Goal: Navigation & Orientation: Find specific page/section

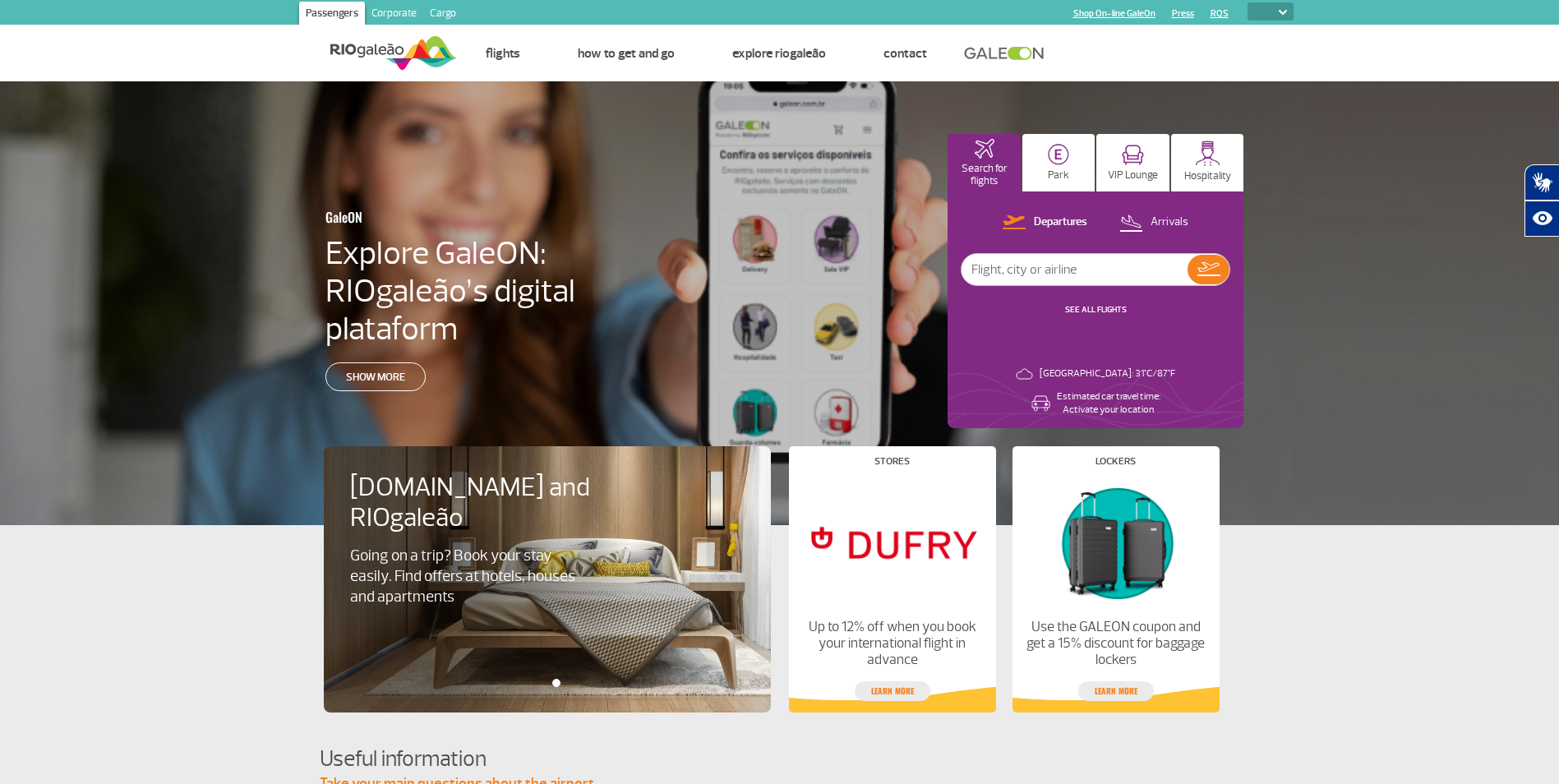
click at [390, 14] on link "Corporate" at bounding box center [393, 15] width 58 height 26
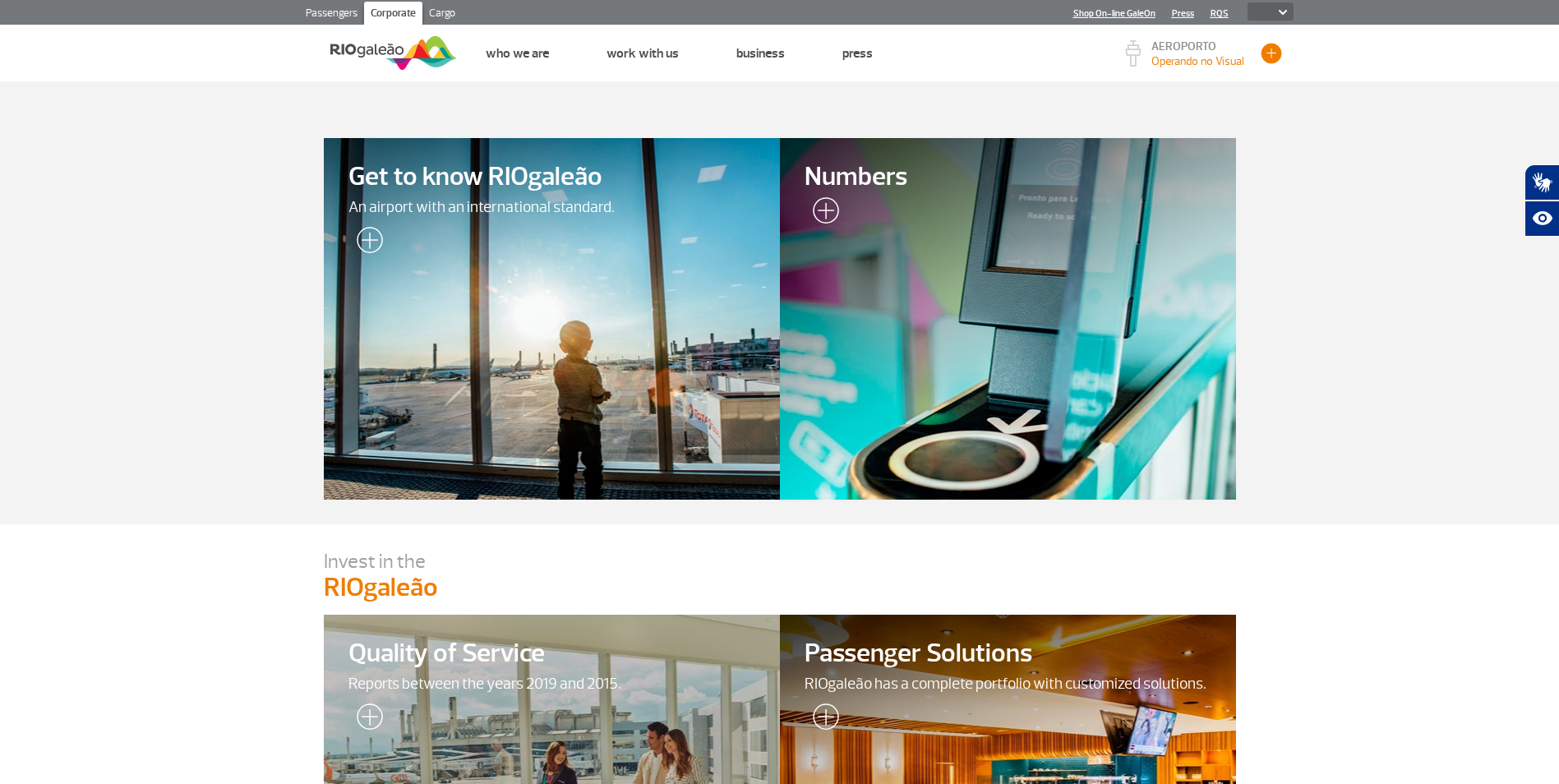
click at [1274, 59] on button "button" at bounding box center [1270, 53] width 24 height 24
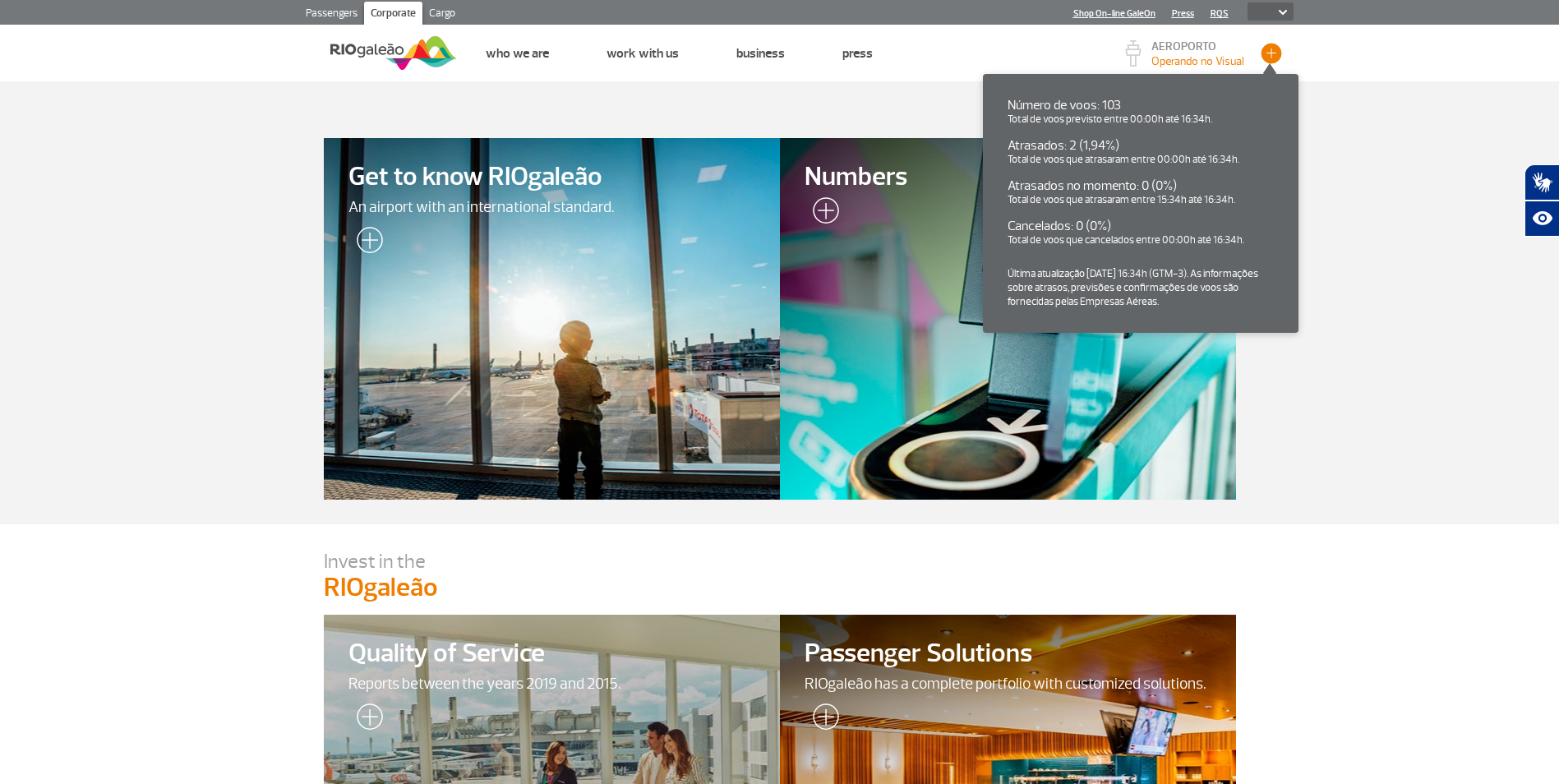
click at [1274, 59] on button "button" at bounding box center [1270, 53] width 24 height 24
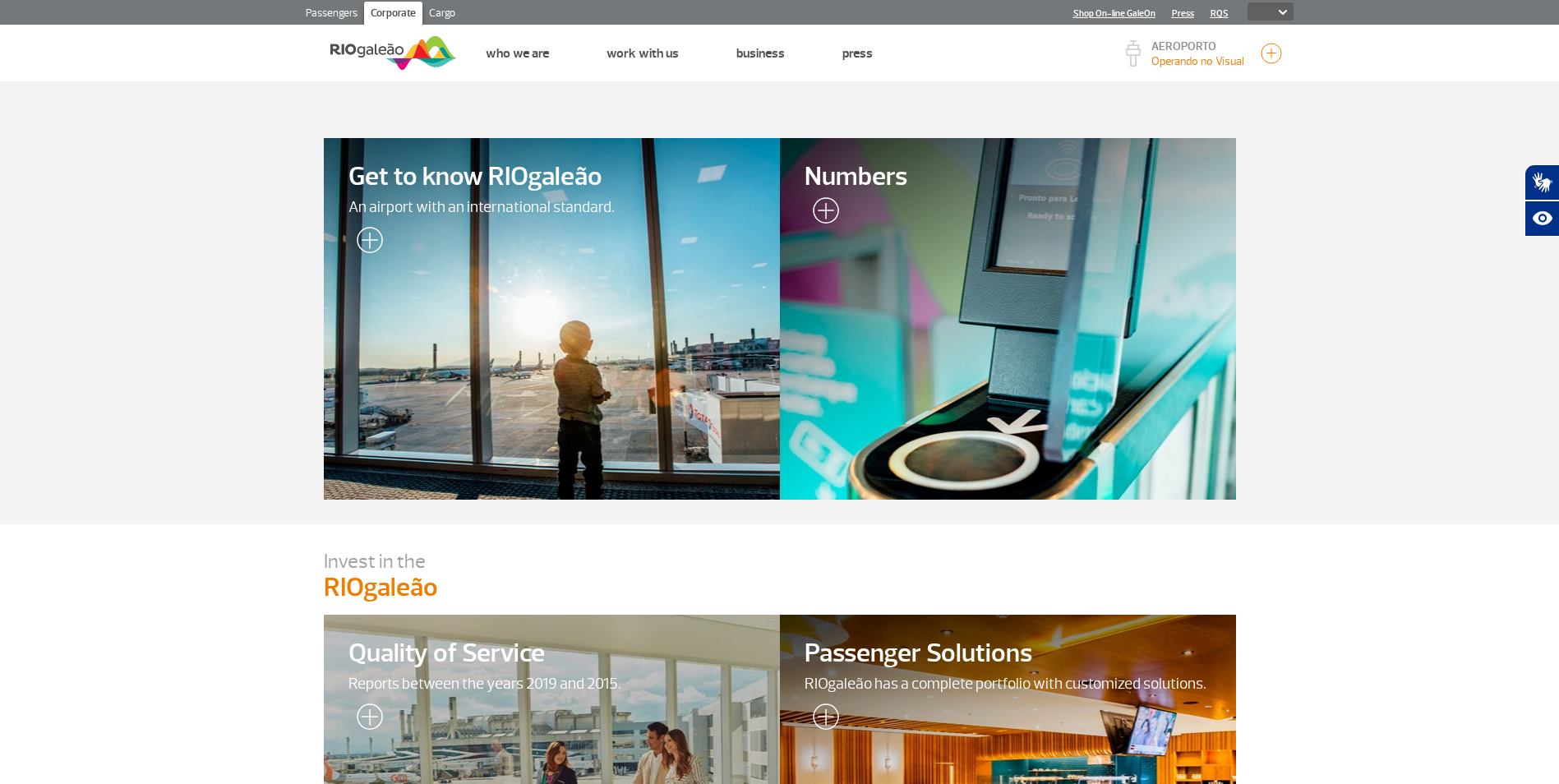
click at [438, 14] on link "Cargo" at bounding box center [442, 15] width 39 height 26
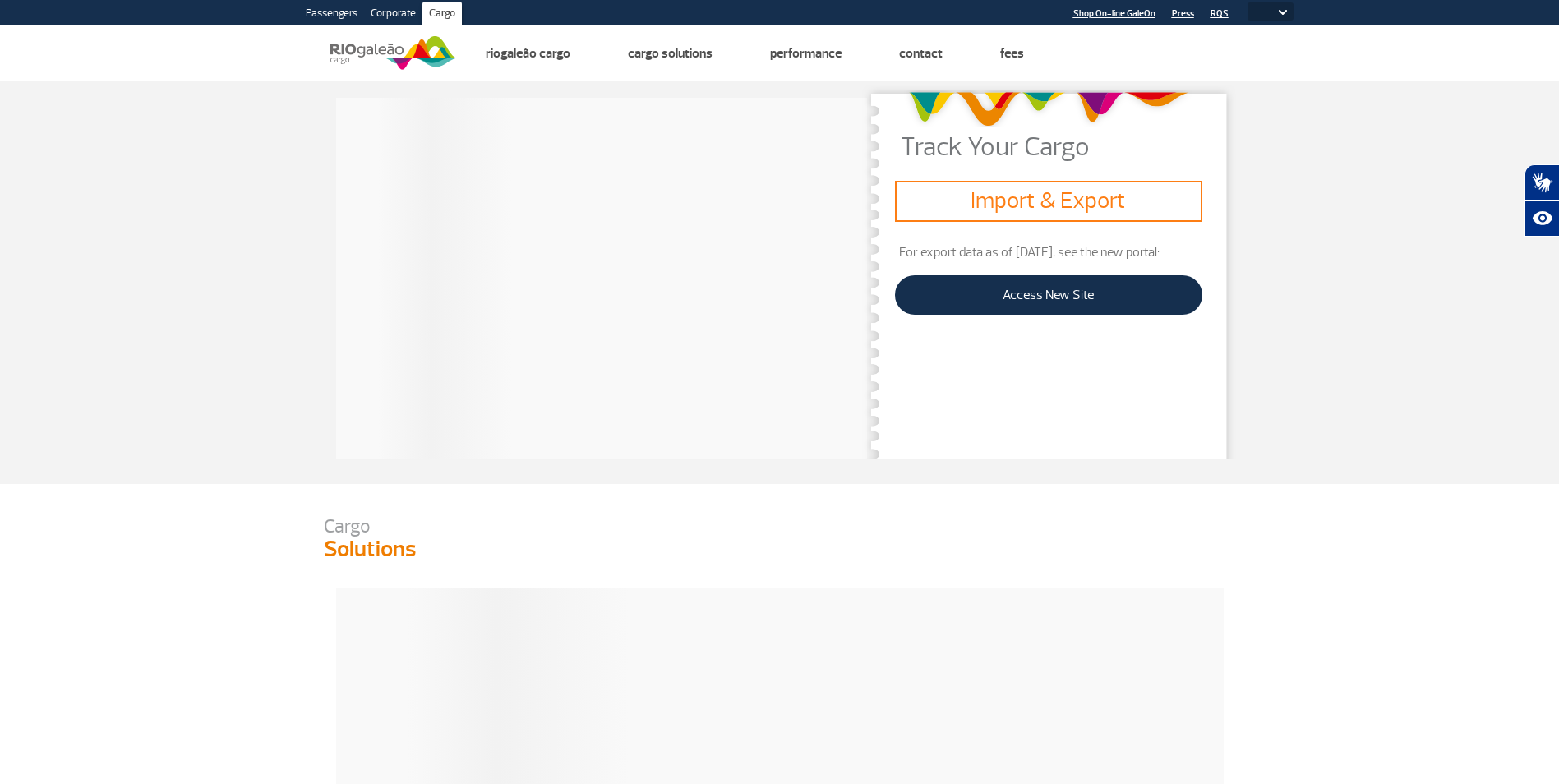
click at [318, 7] on link "Passengers" at bounding box center [331, 15] width 65 height 26
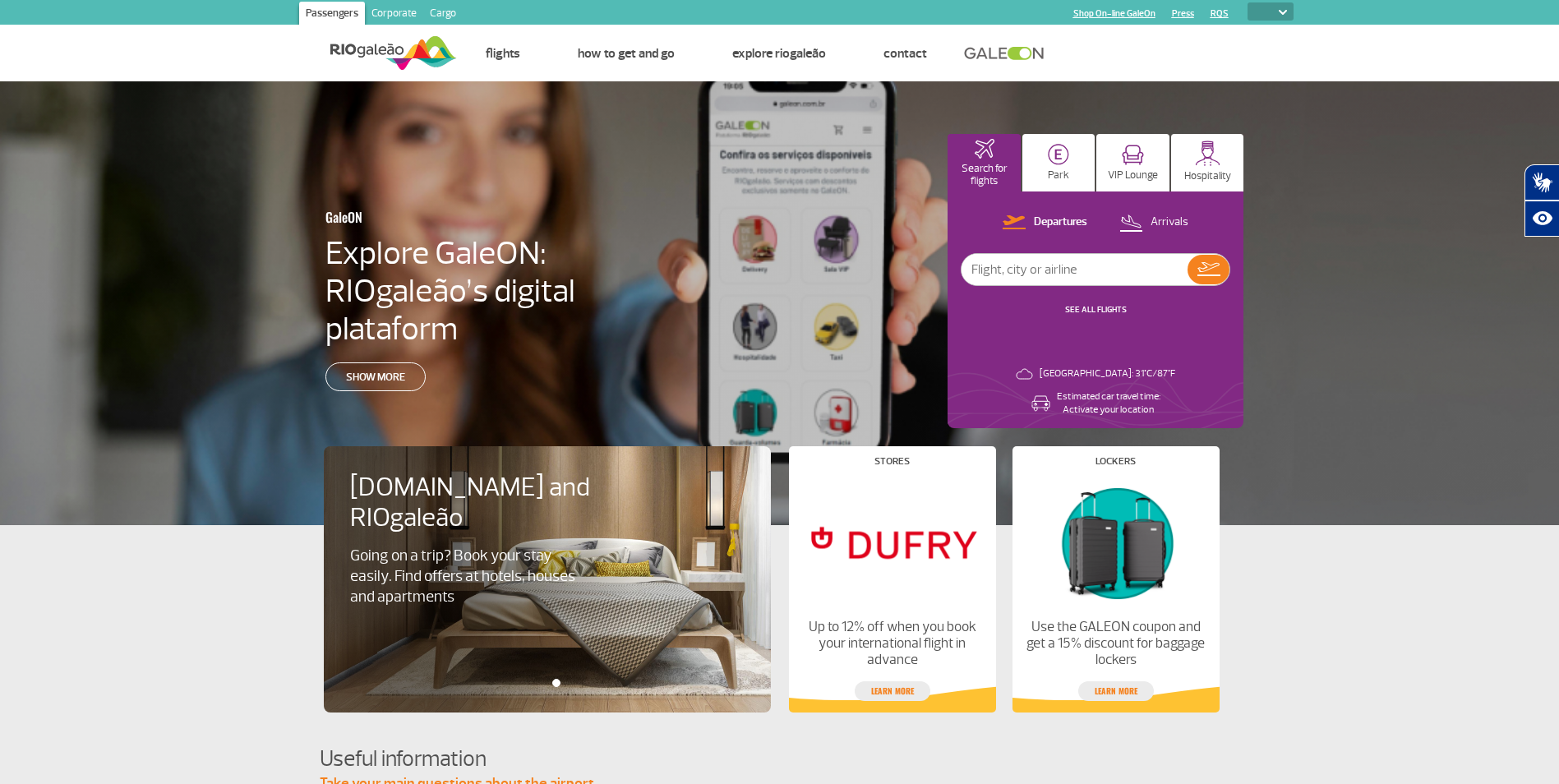
click at [1272, 13] on select "PT ENG ESP" at bounding box center [1269, 11] width 46 height 18
select select "pt-BR"
click at [1247, 3] on select "PT ENG ESP" at bounding box center [1269, 11] width 46 height 18
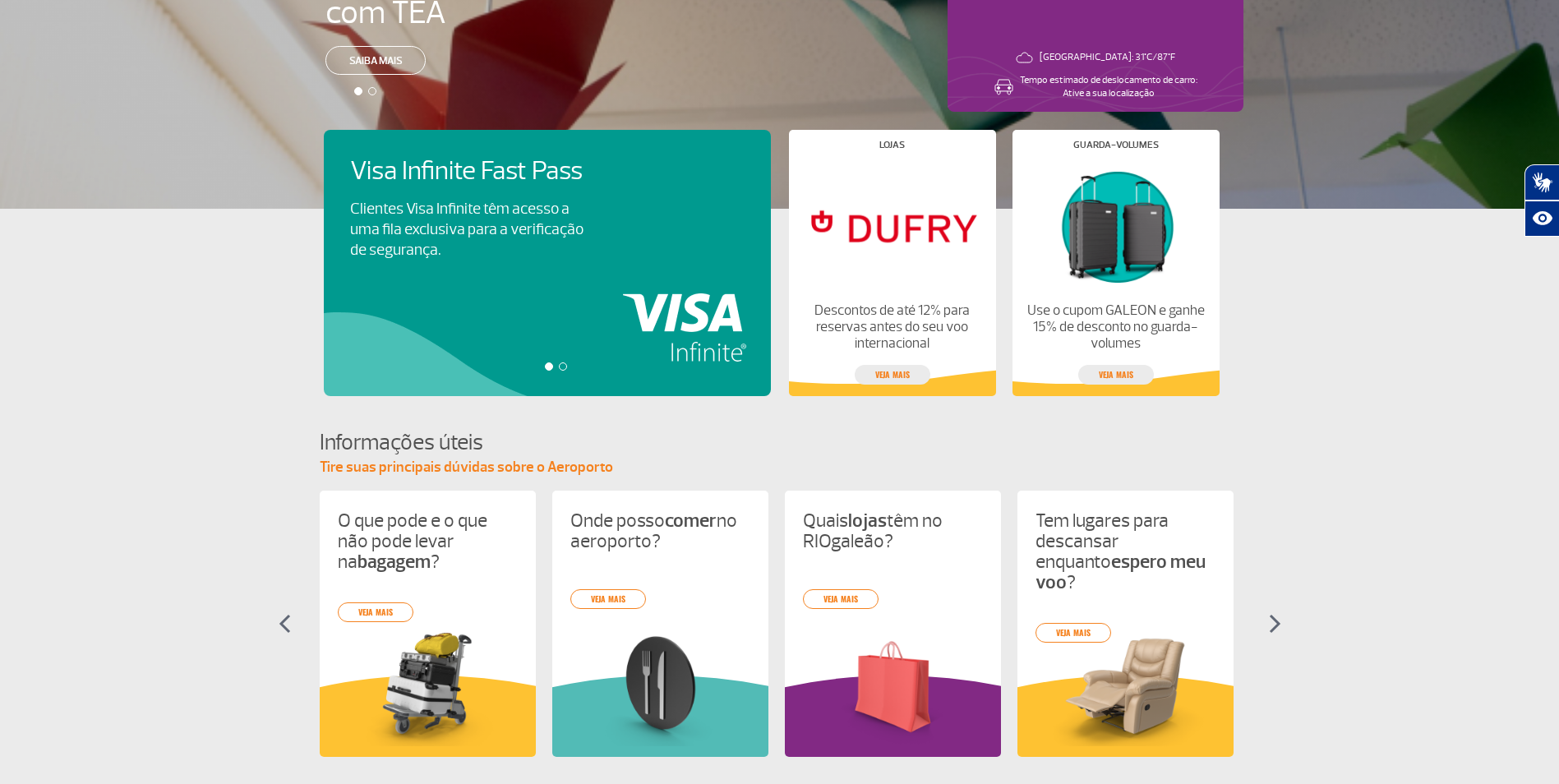
scroll to position [617, 0]
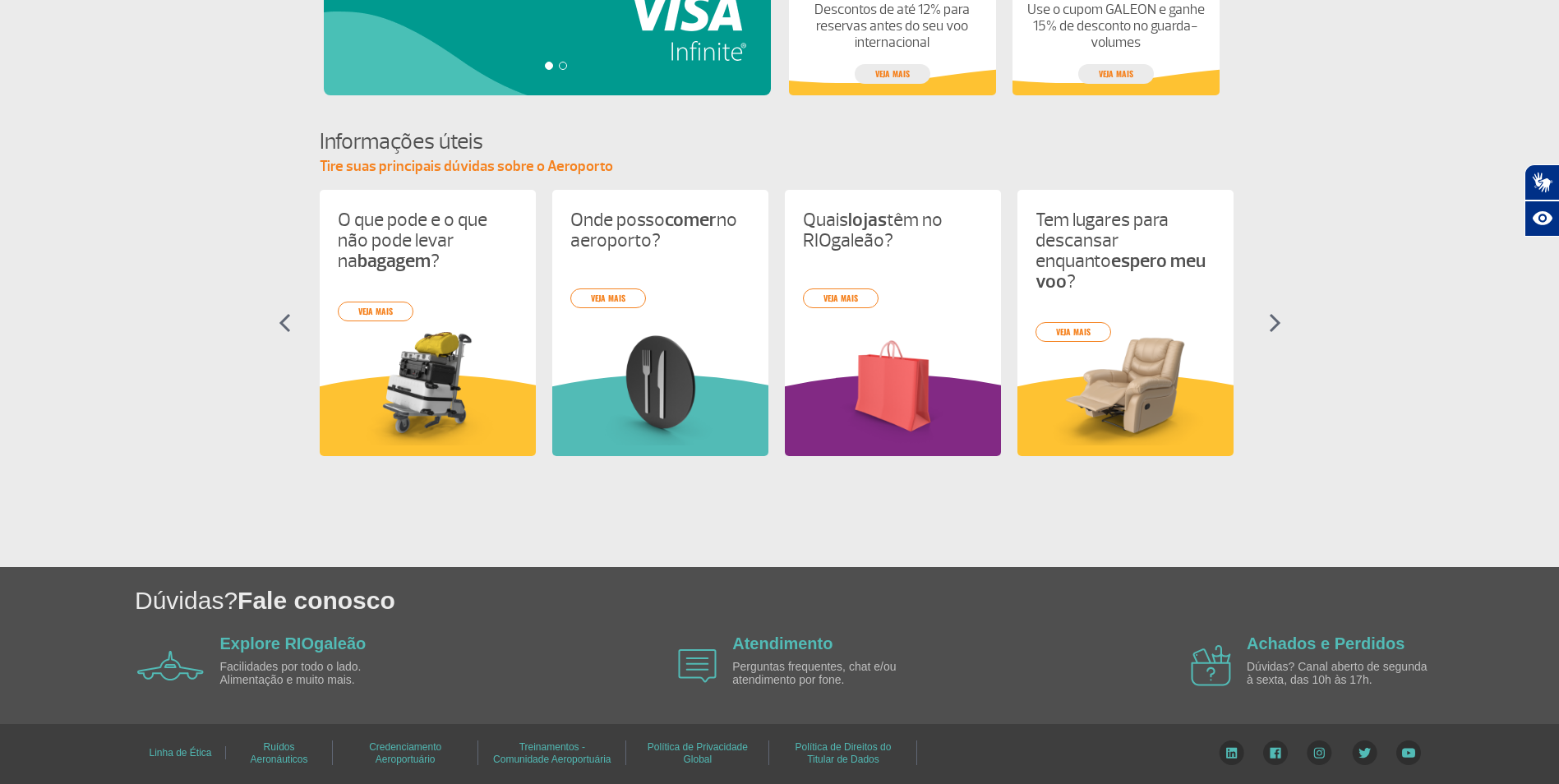
click at [571, 748] on link "Treinamentos - Comunidade Aeroportuária" at bounding box center [551, 753] width 117 height 36
click at [525, 748] on link "Treinamentos - Comunidade Aeroportuária" at bounding box center [551, 753] width 117 height 36
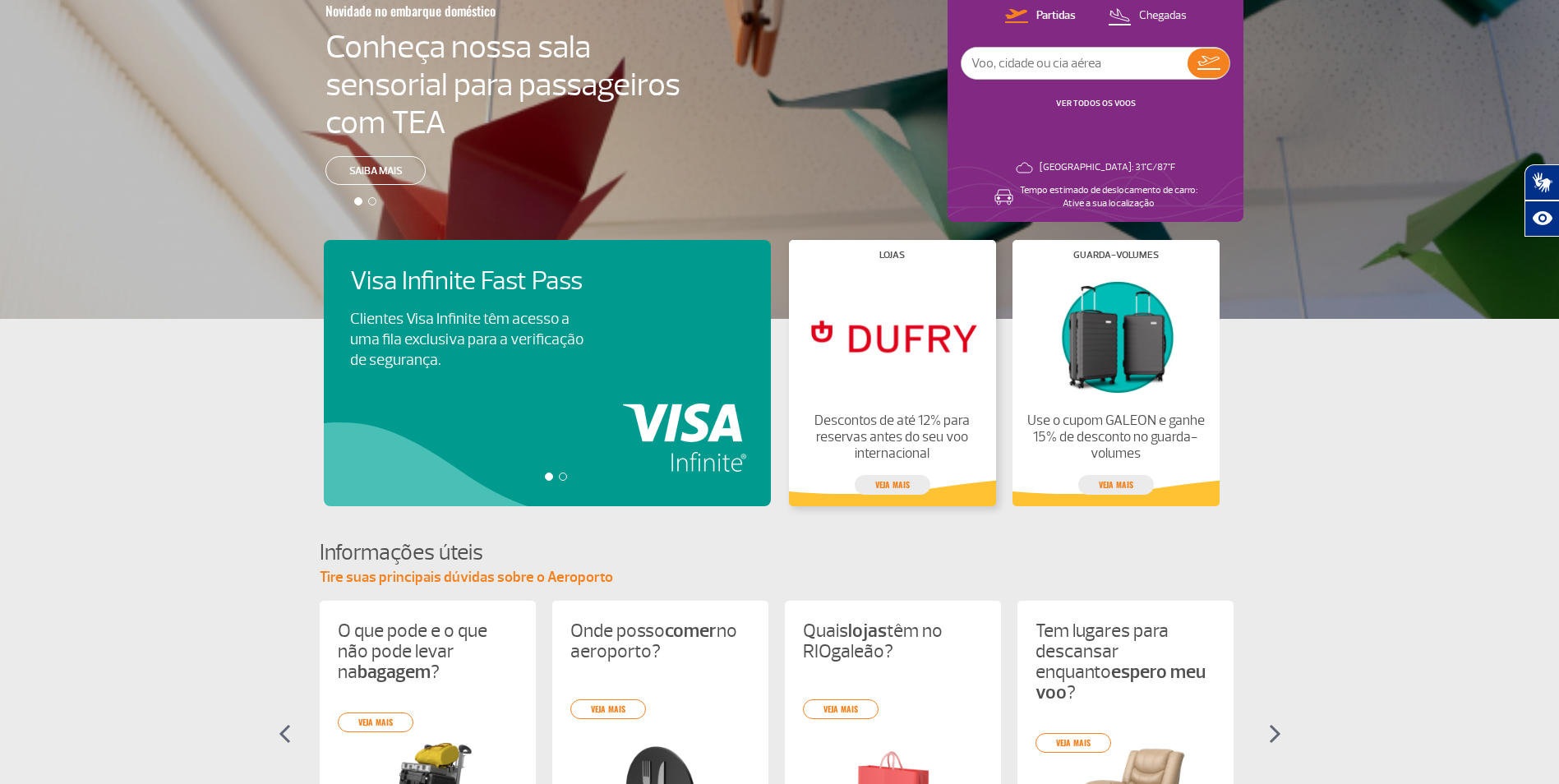
scroll to position [0, 0]
